Goal: Information Seeking & Learning: Learn about a topic

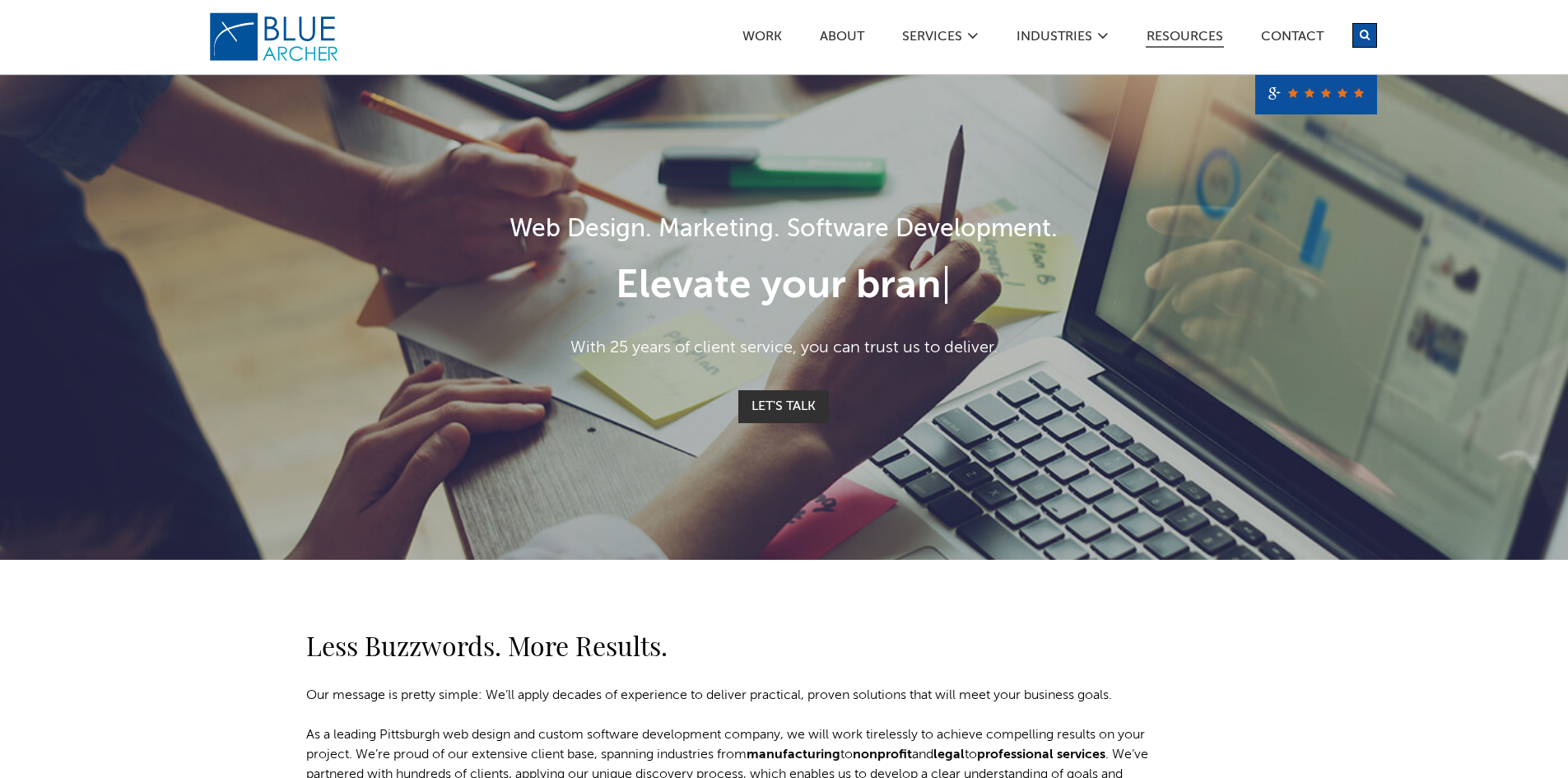
click at [1170, 37] on link "Resources" at bounding box center [1185, 39] width 78 height 17
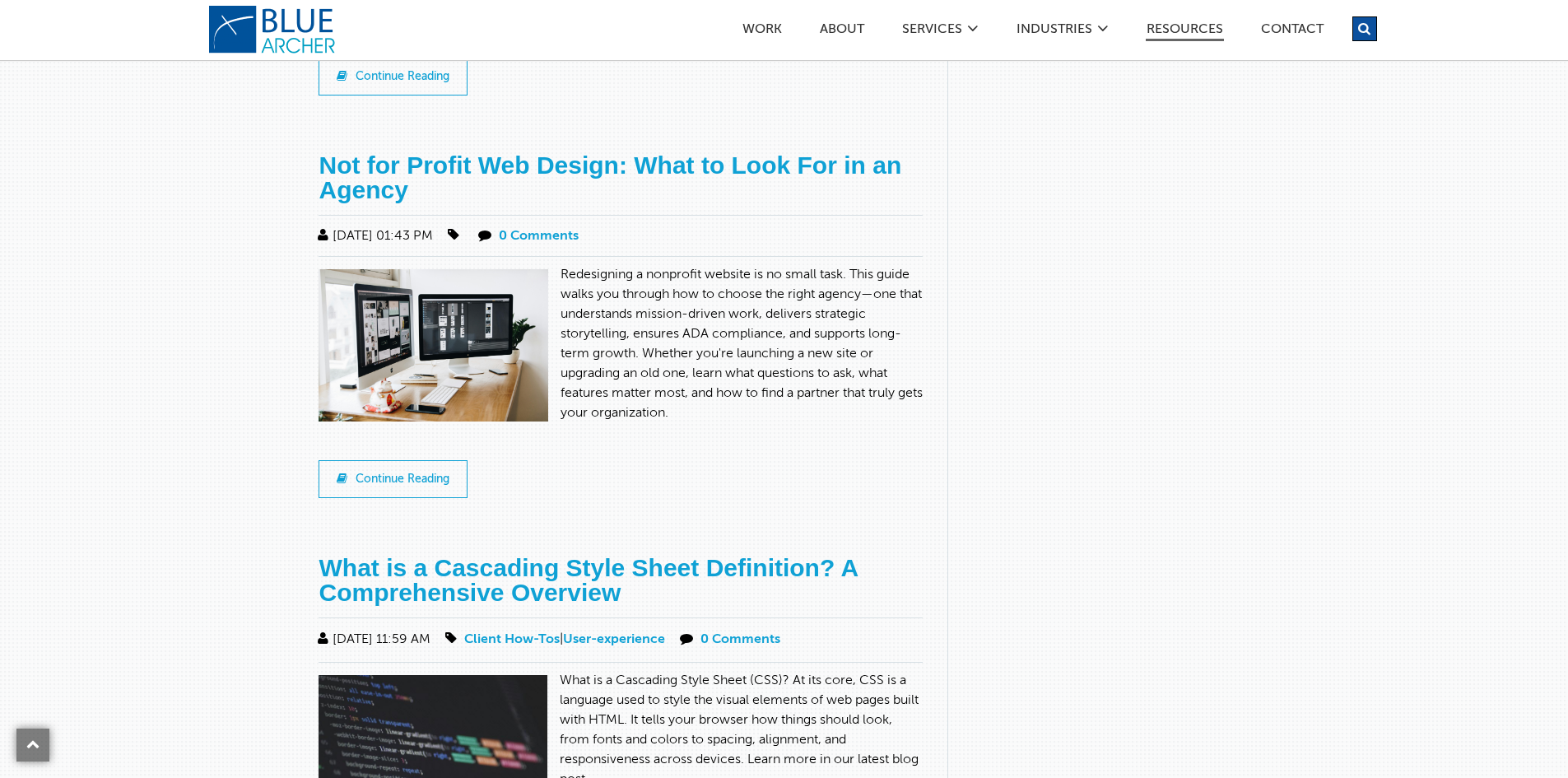
scroll to position [1728, 0]
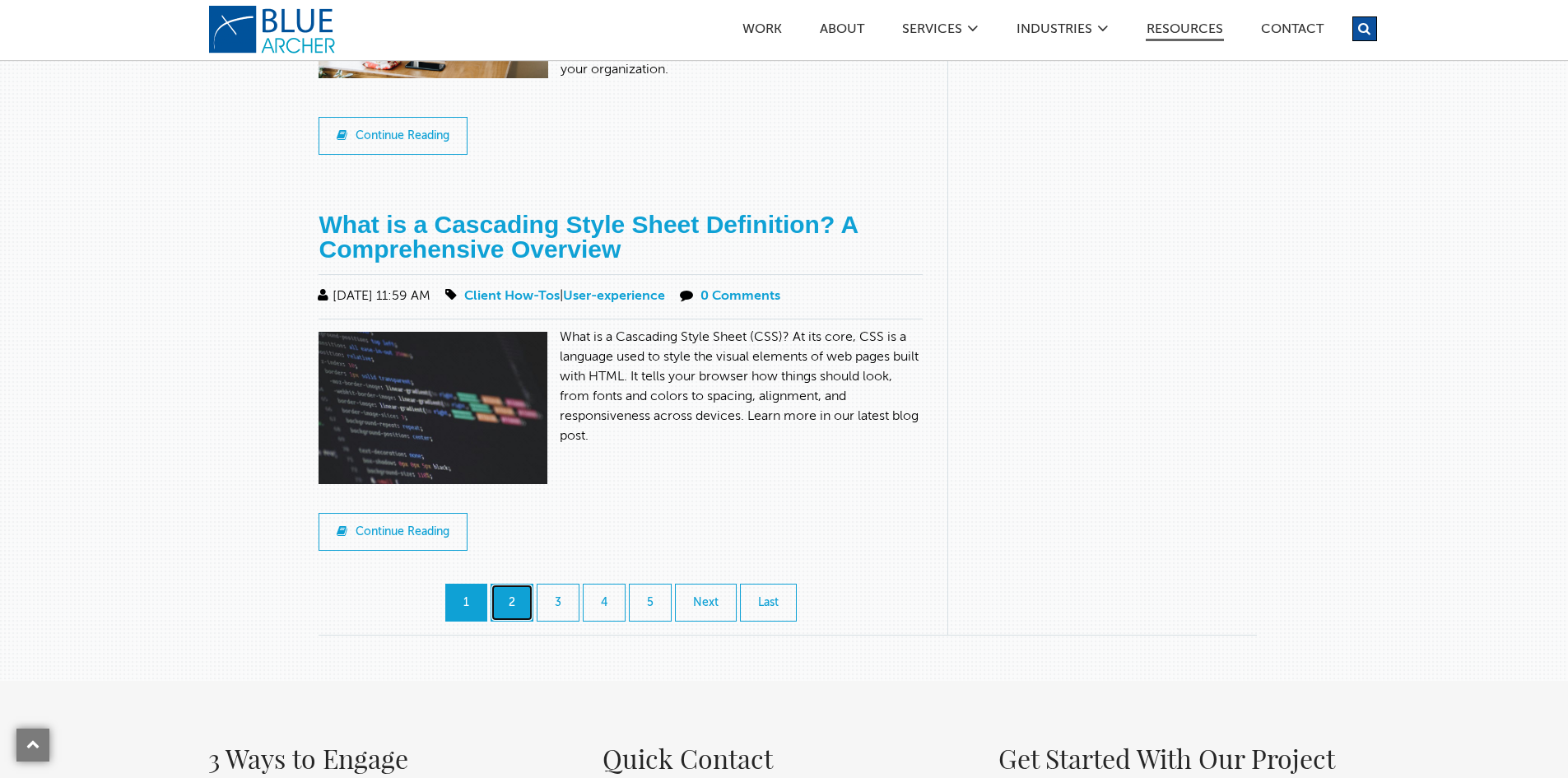
click at [525, 583] on link "2" at bounding box center [511, 602] width 42 height 38
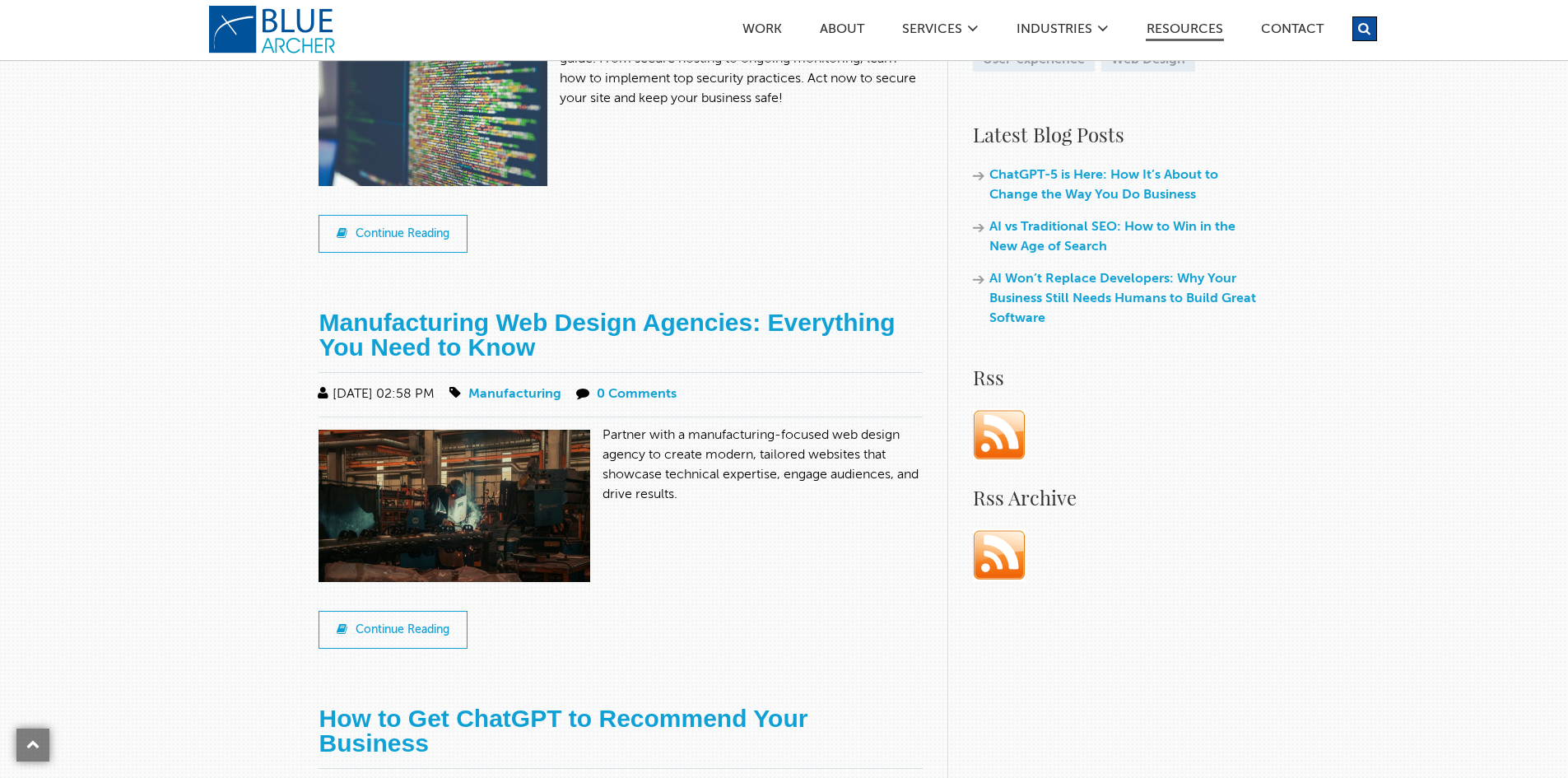
scroll to position [823, 0]
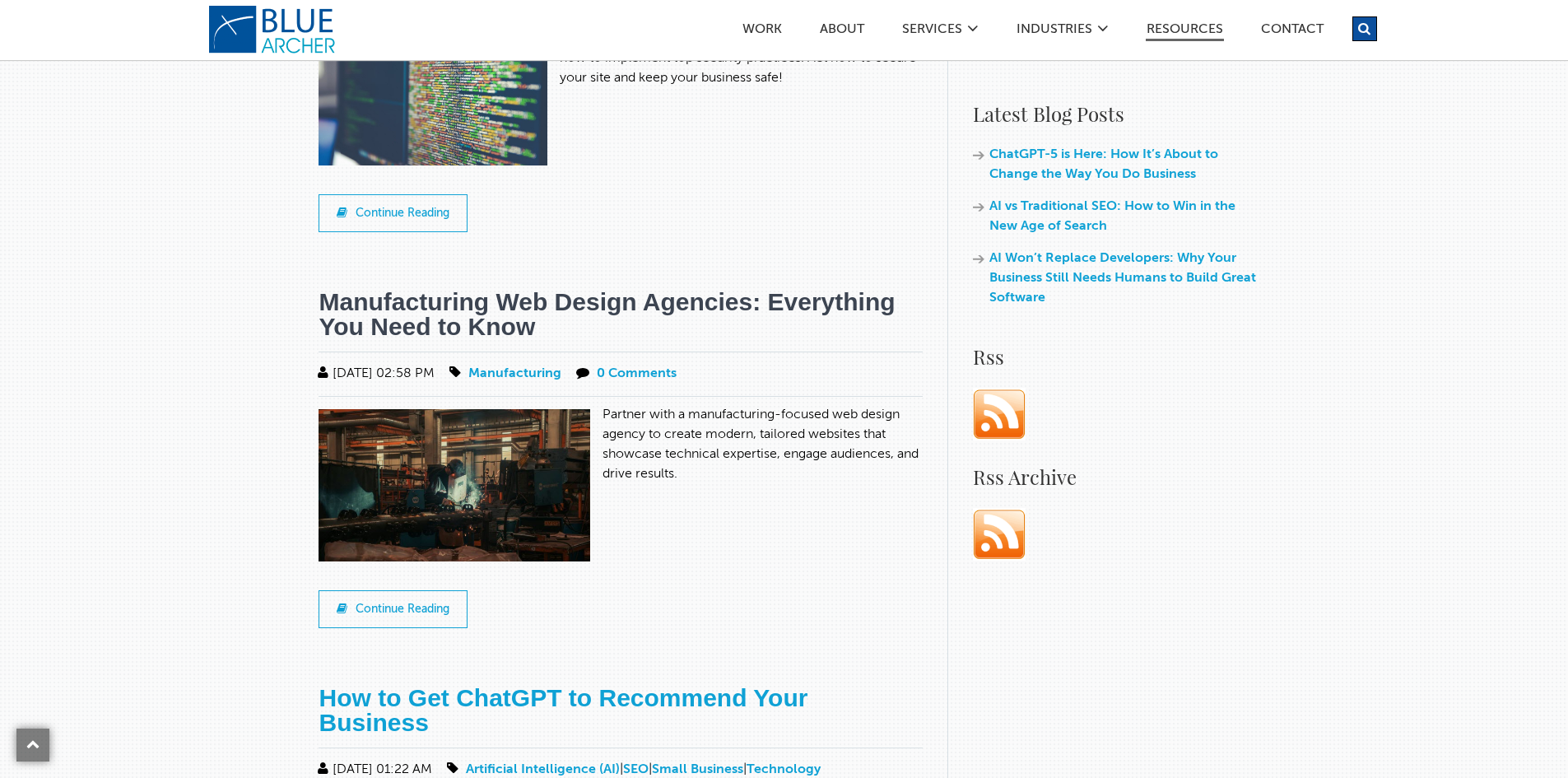
click at [402, 292] on link "Manufacturing Web Design Agencies: Everything You Need to Know" at bounding box center [606, 315] width 576 height 52
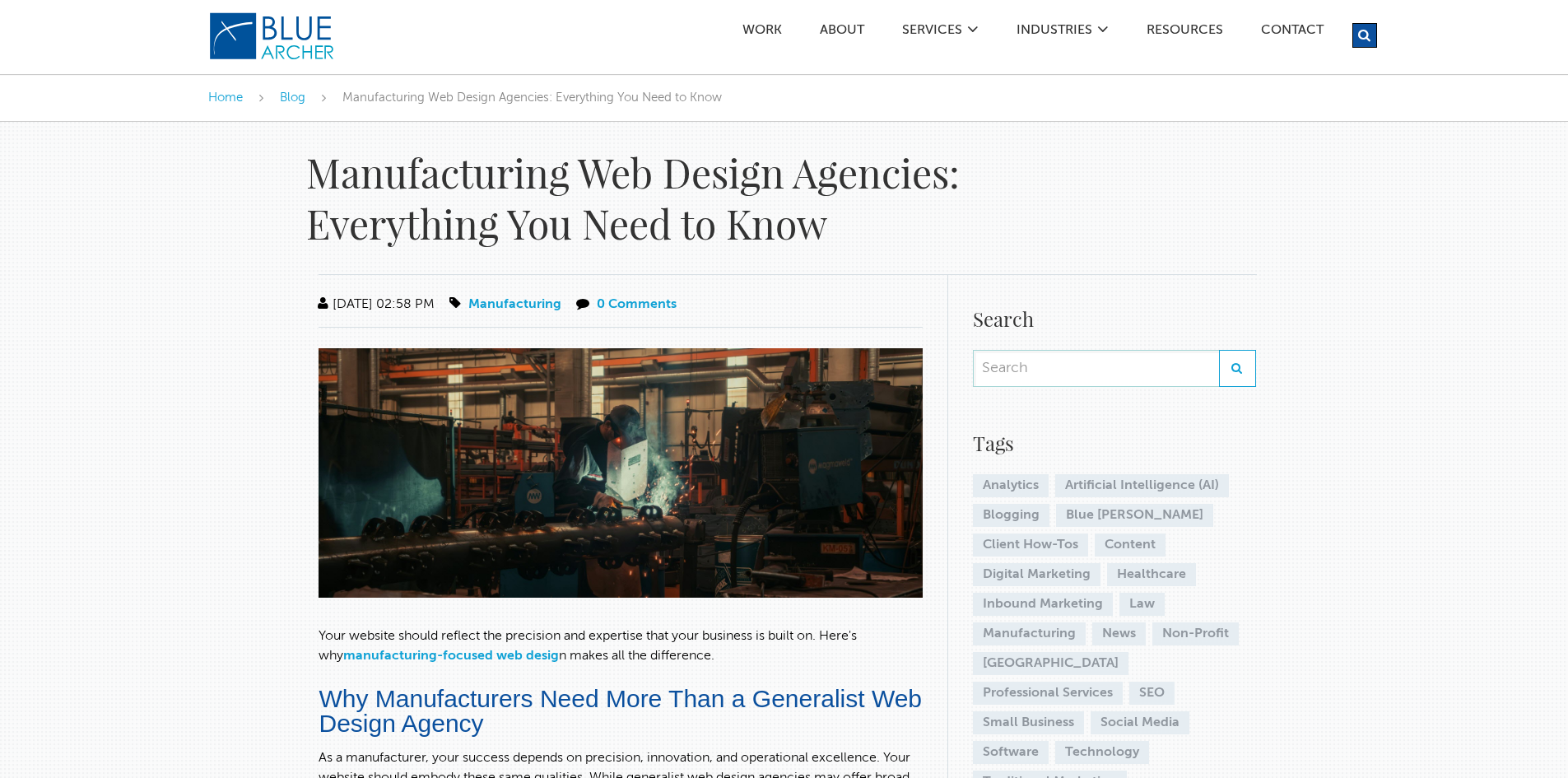
drag, startPoint x: 169, startPoint y: 0, endPoint x: 175, endPoint y: 47, distance: 47.4
